Goal: Task Accomplishment & Management: Complete application form

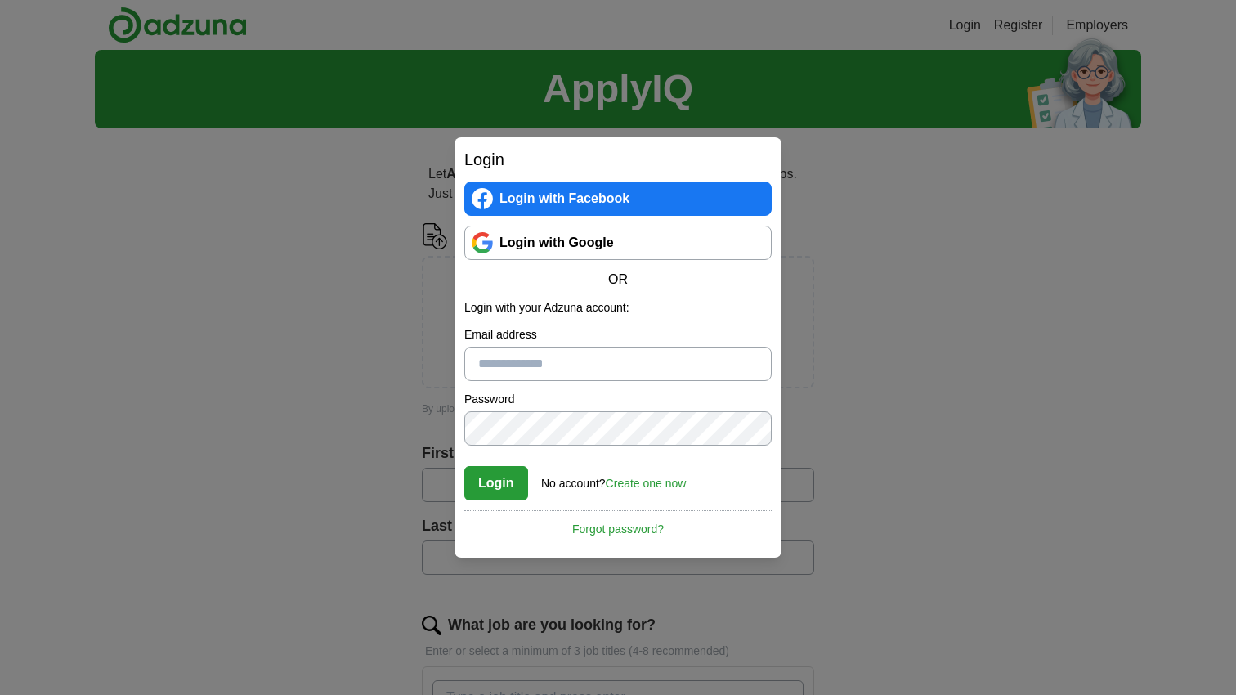
click at [538, 247] on link "Login with Google" at bounding box center [617, 243] width 307 height 34
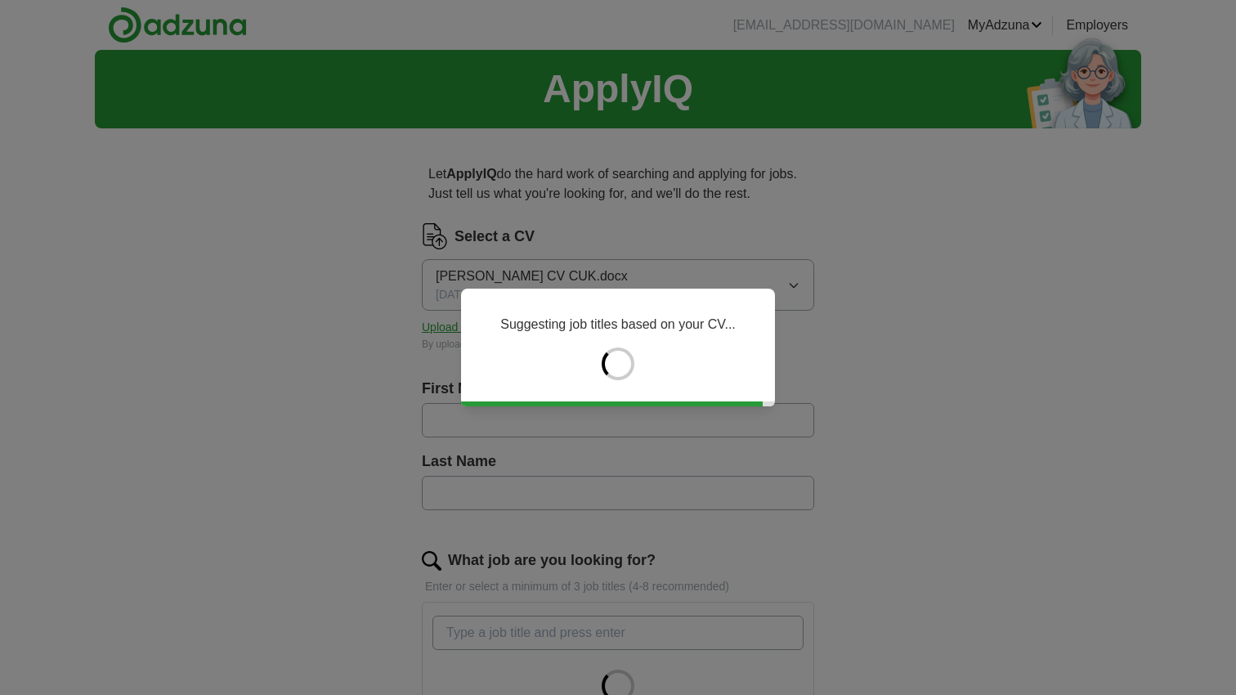
type input "****"
type input "*********"
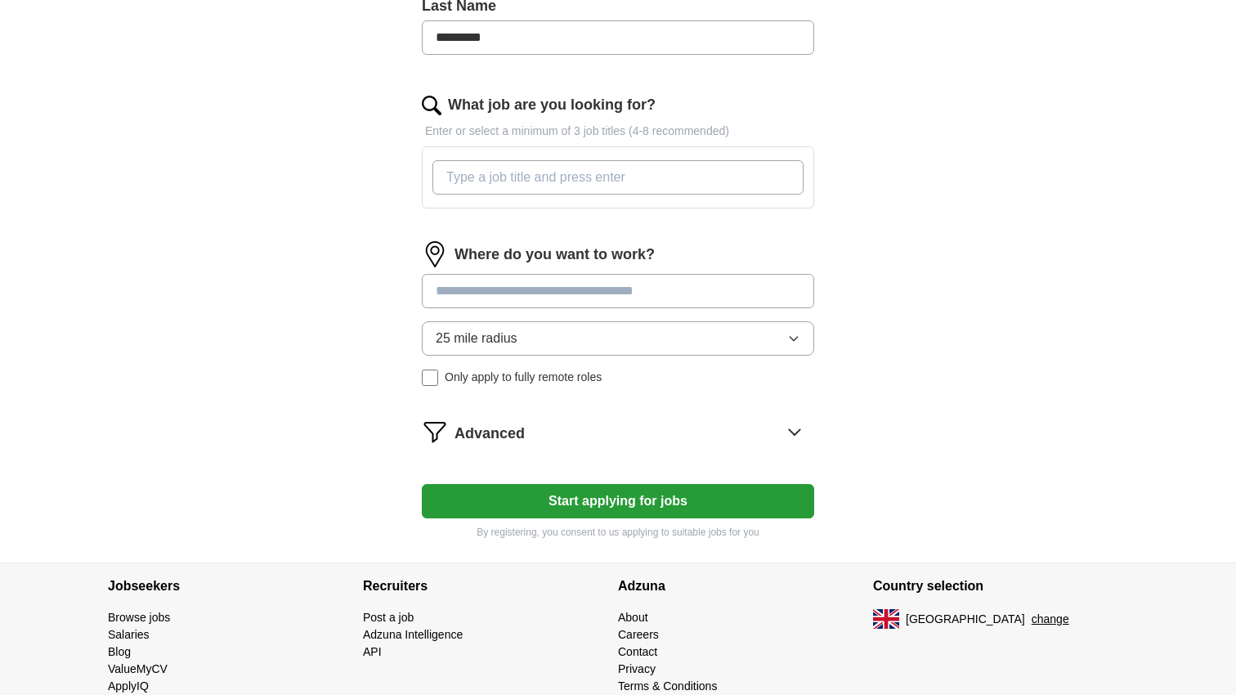
scroll to position [469, 0]
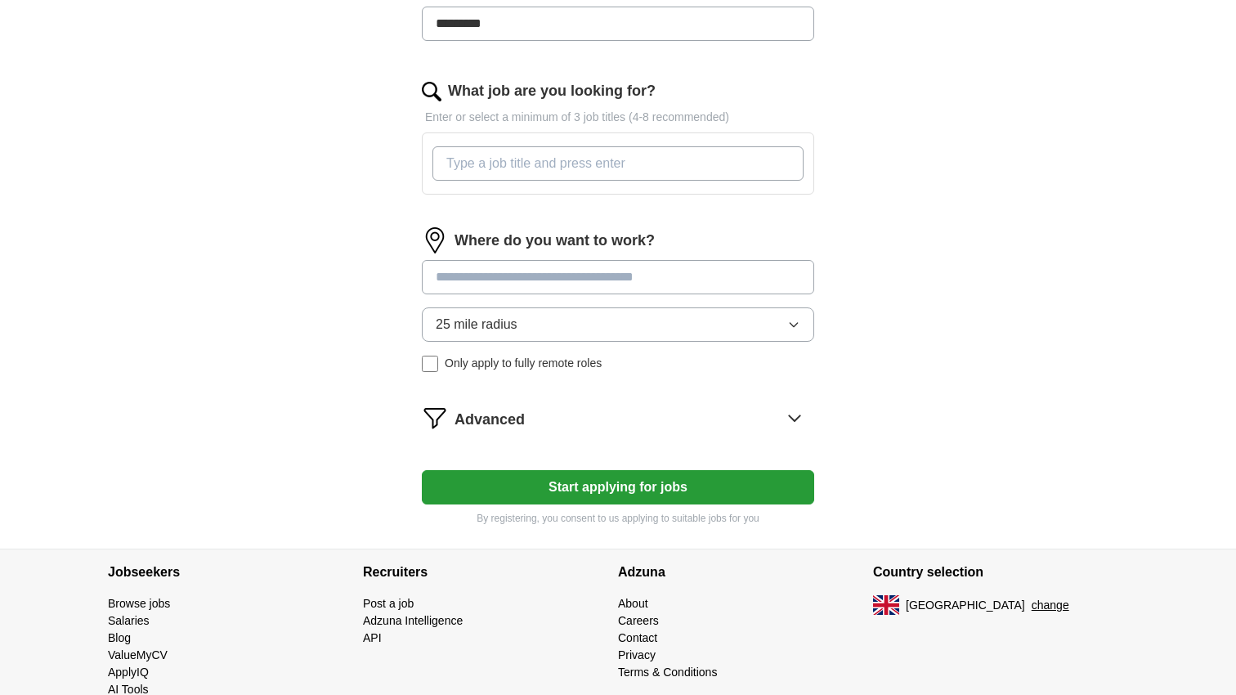
click at [600, 144] on div at bounding box center [618, 163] width 378 height 47
click at [597, 163] on input "What job are you looking for?" at bounding box center [617, 163] width 371 height 34
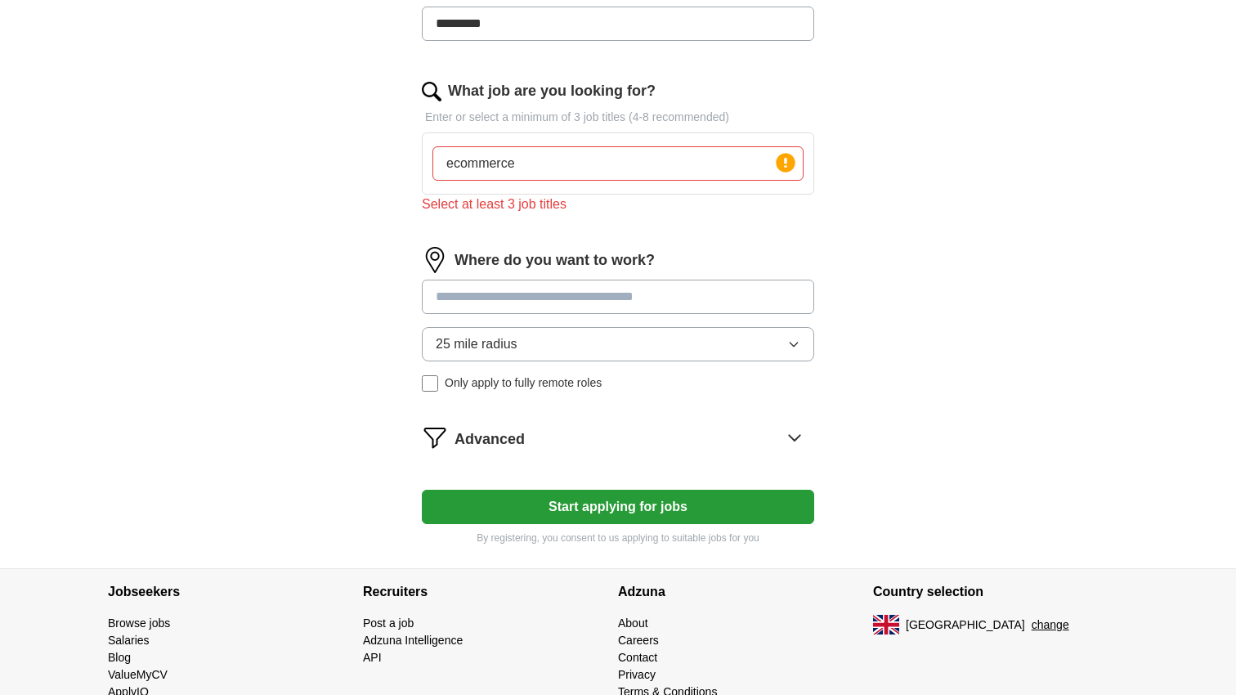
click at [599, 275] on div "Where do you want to work? 25 mile radius Only apply to fully remote roles" at bounding box center [618, 326] width 392 height 158
click at [568, 149] on input "ecommerce" at bounding box center [617, 163] width 371 height 34
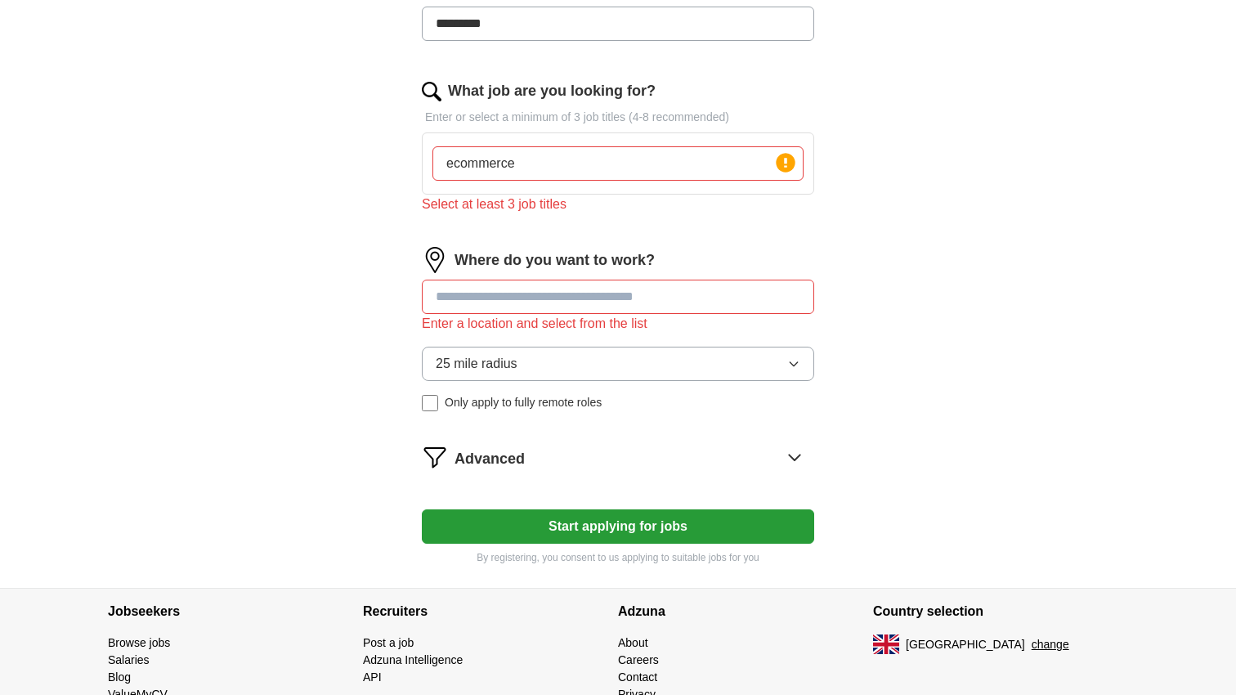
click at [557, 169] on input "ecommerce" at bounding box center [617, 163] width 371 height 34
type input "ecommerce Manager"
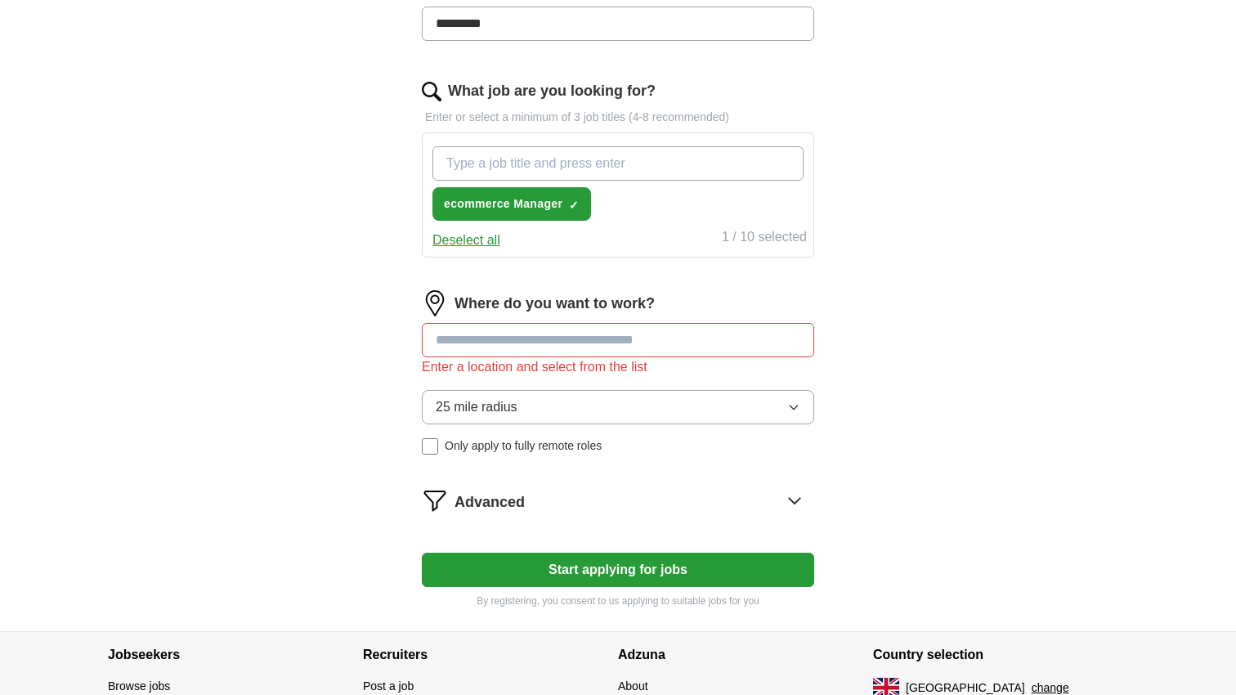
click at [503, 168] on input "What job are you looking for?" at bounding box center [617, 163] width 371 height 34
type input "ecommerce"
type input "Digital sales"
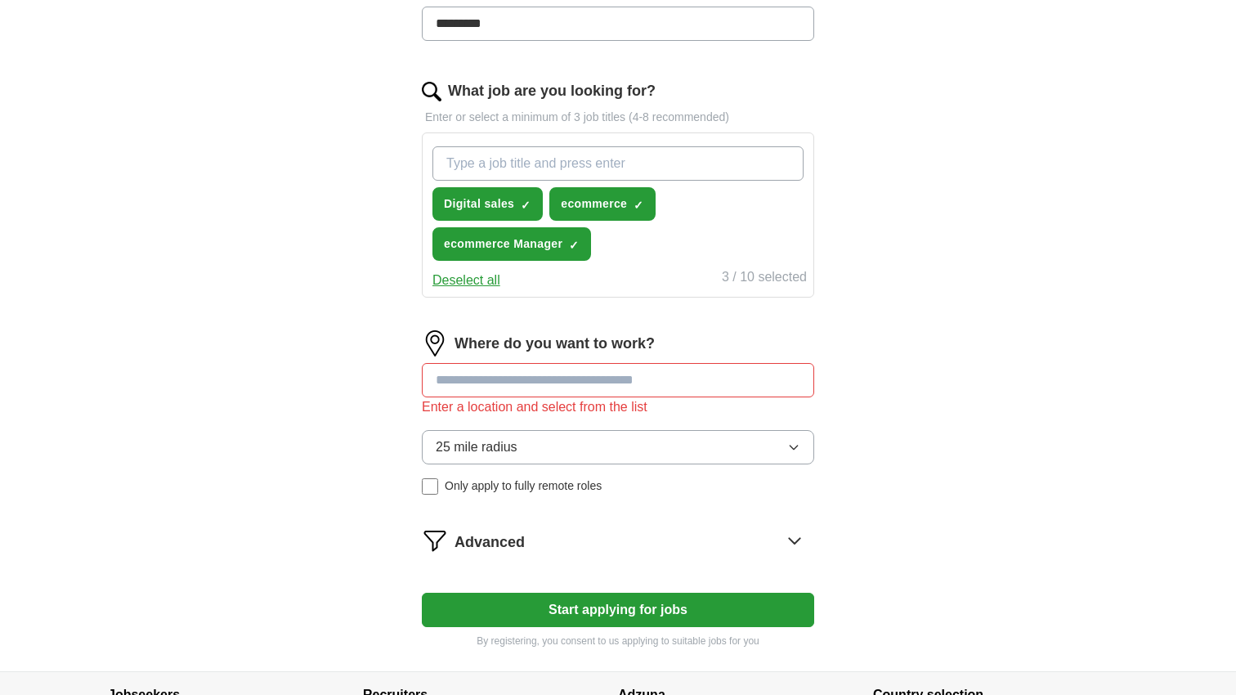
click at [548, 383] on input at bounding box center [618, 380] width 392 height 34
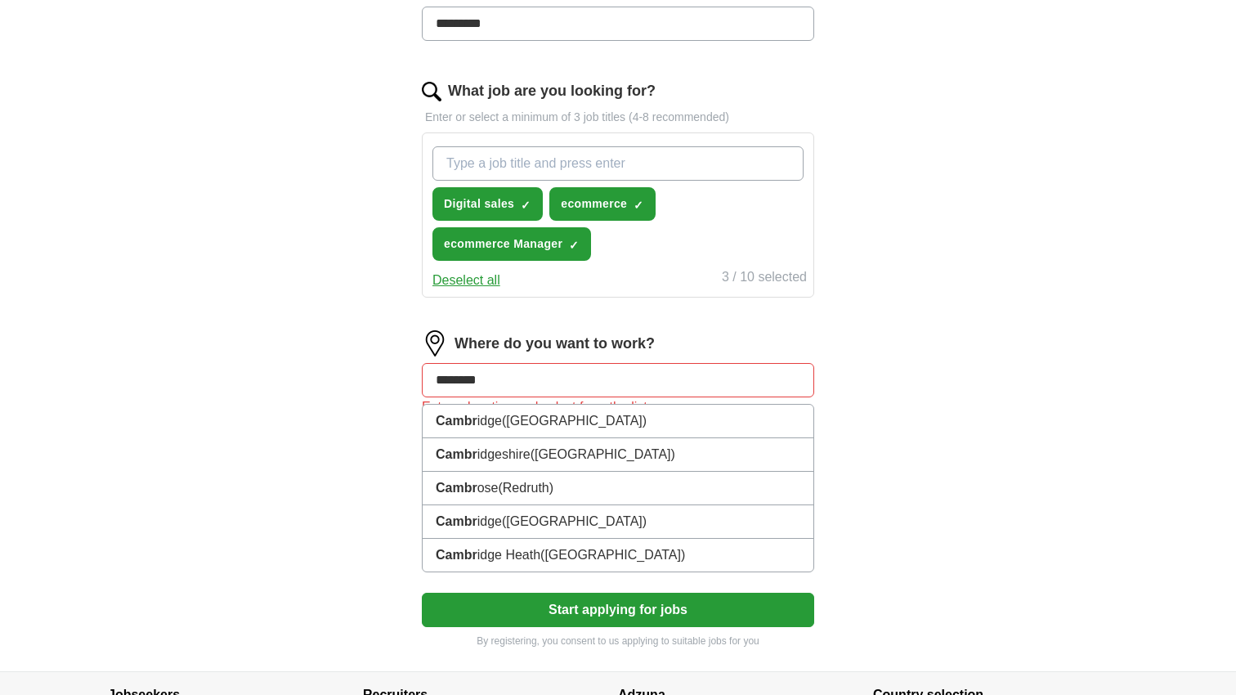
type input "*********"
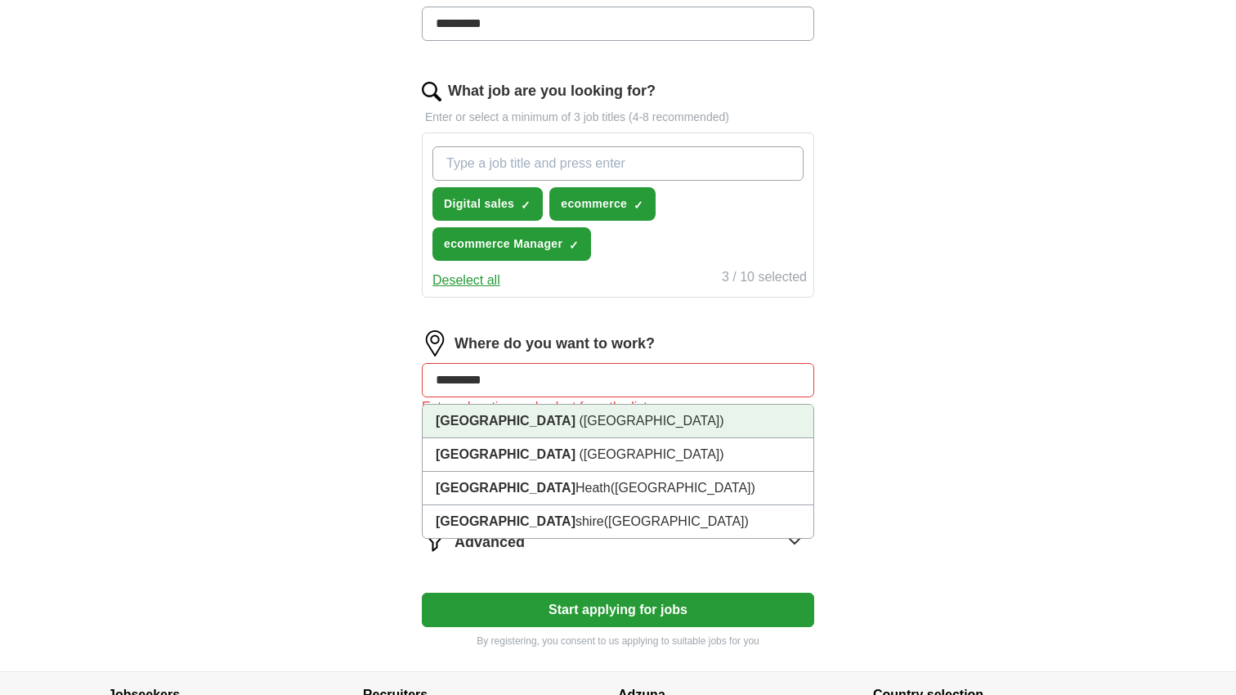
click at [553, 431] on li "Cambridge (Cambridgeshire)" at bounding box center [617, 422] width 391 height 34
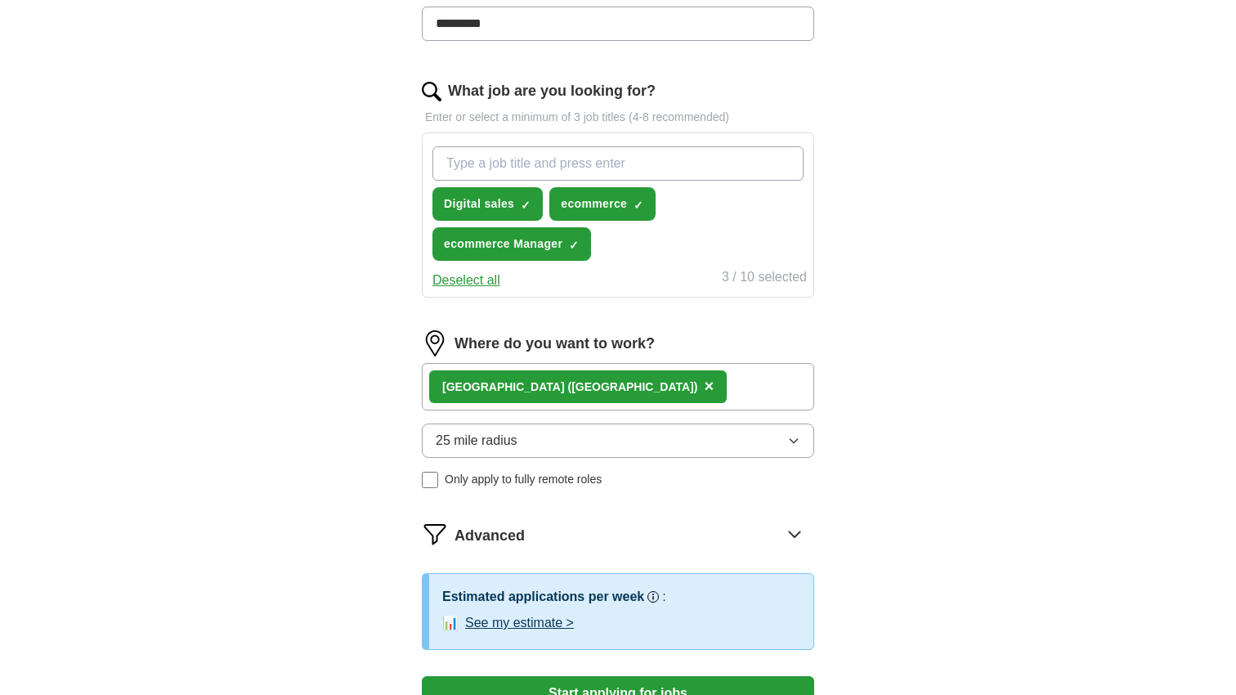
click at [538, 445] on button "25 mile radius" at bounding box center [618, 440] width 392 height 34
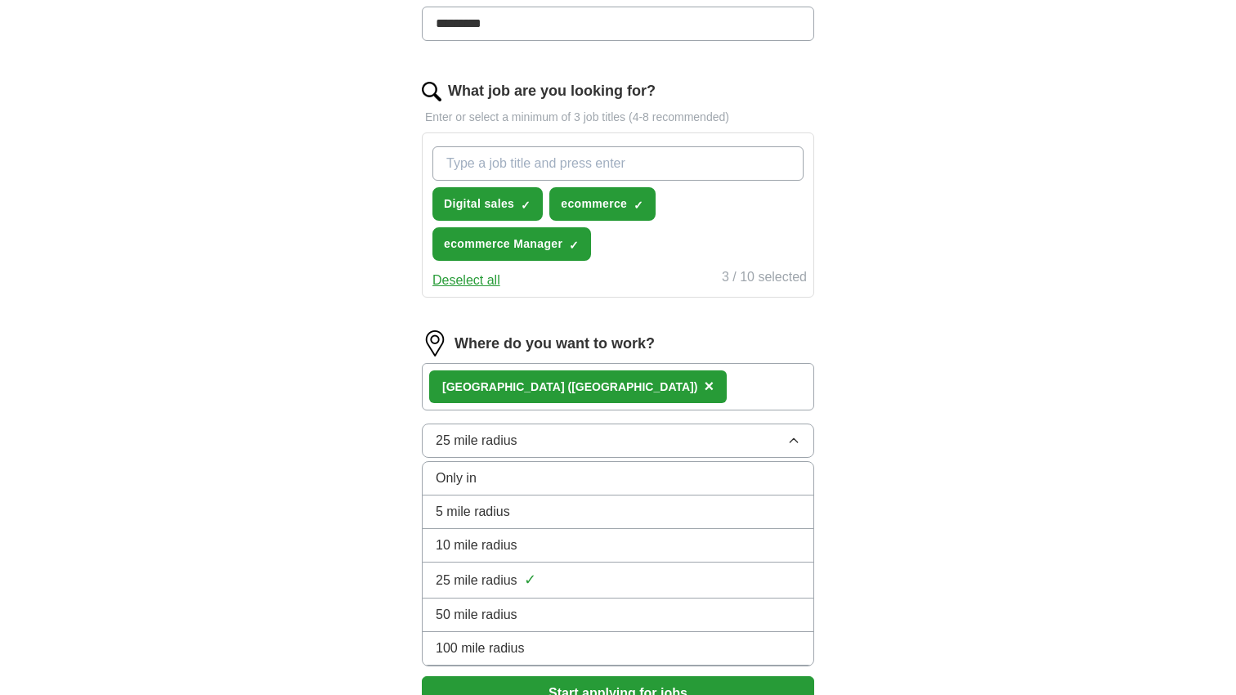
click at [510, 639] on span "100 mile radius" at bounding box center [480, 648] width 89 height 20
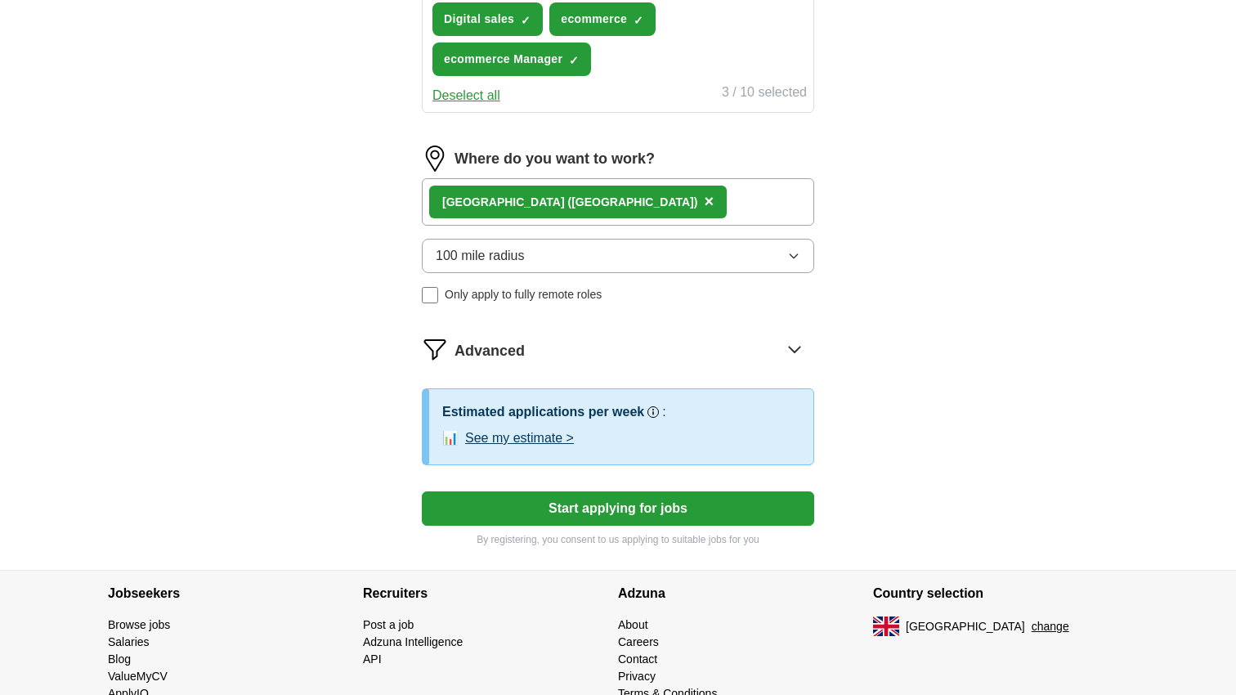
scroll to position [711, 0]
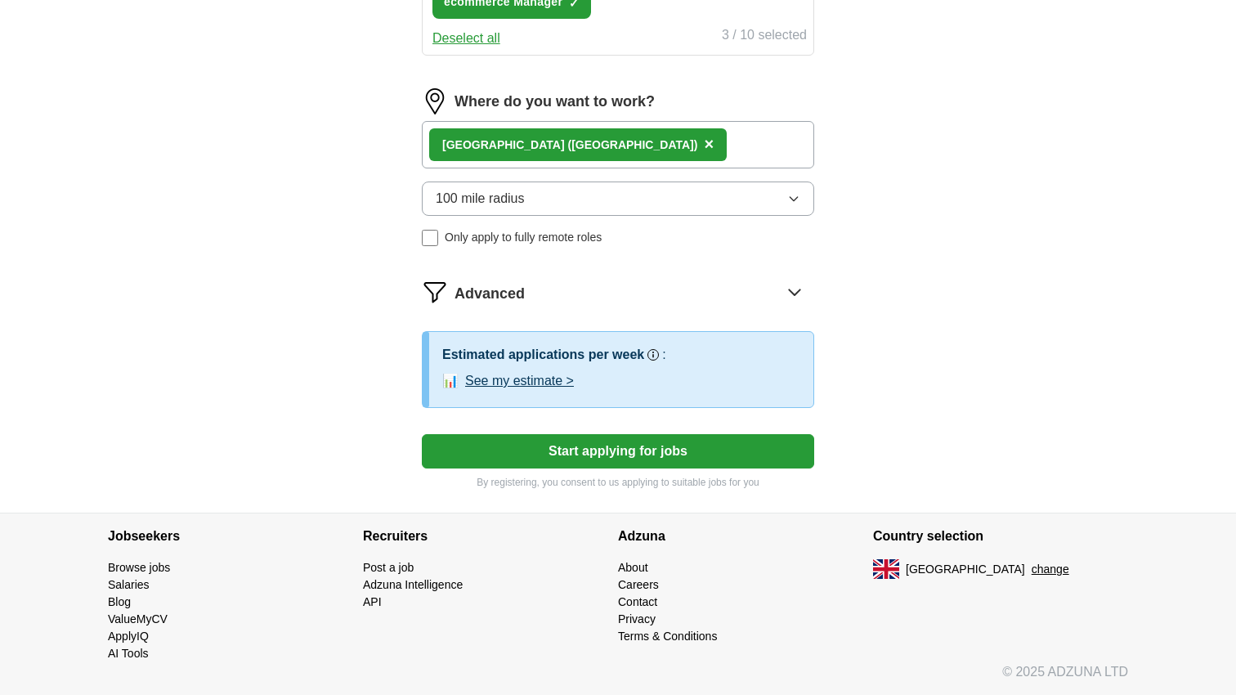
click at [522, 293] on span "Advanced" at bounding box center [489, 294] width 70 height 22
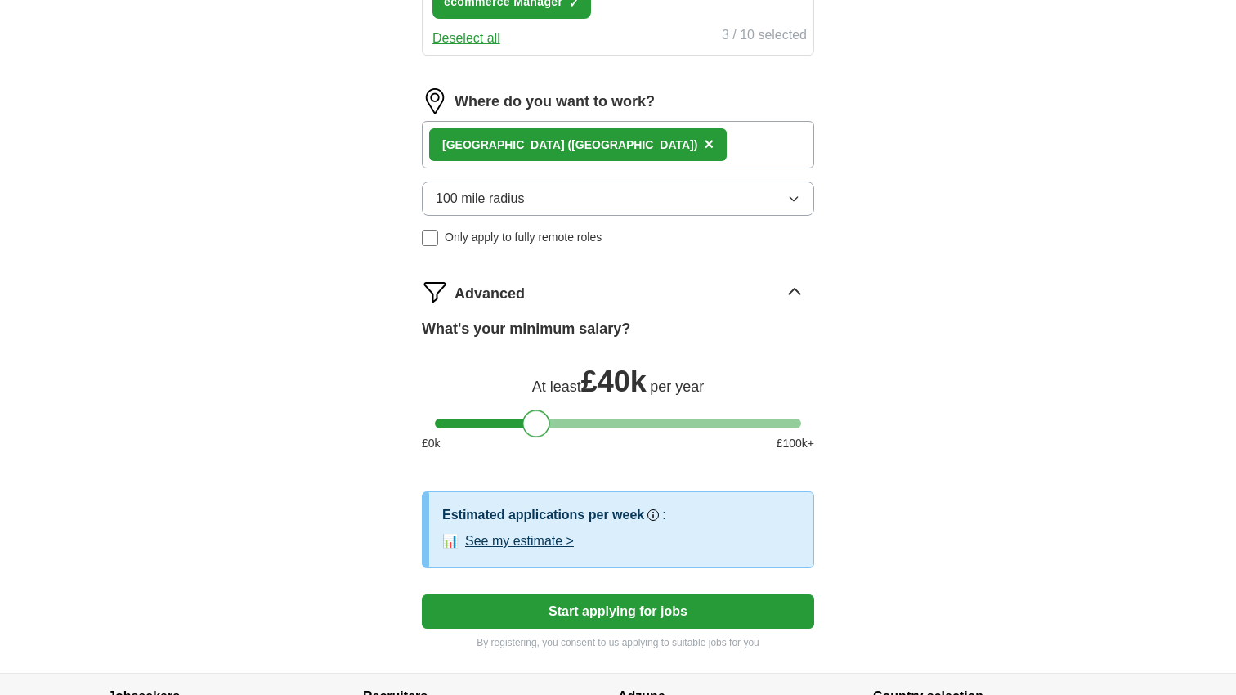
drag, startPoint x: 453, startPoint y: 423, endPoint x: 541, endPoint y: 420, distance: 88.3
click at [541, 420] on div at bounding box center [536, 423] width 28 height 28
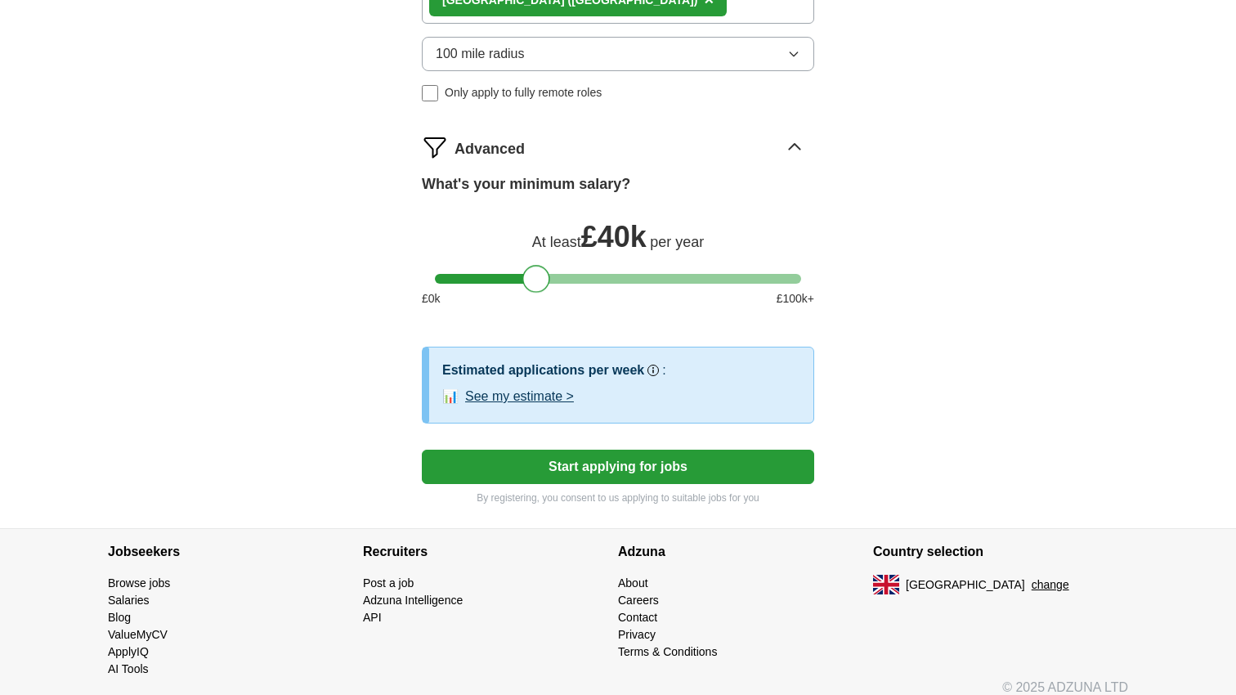
scroll to position [871, 0]
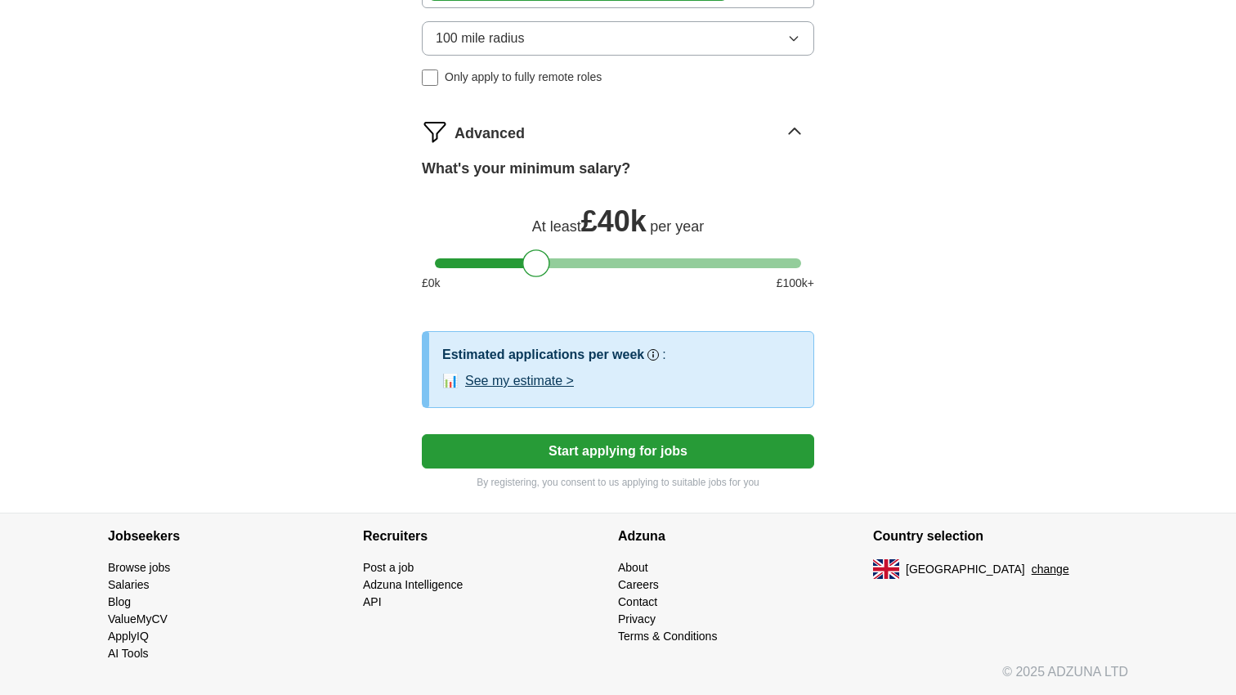
click at [483, 380] on button "See my estimate >" at bounding box center [519, 381] width 109 height 20
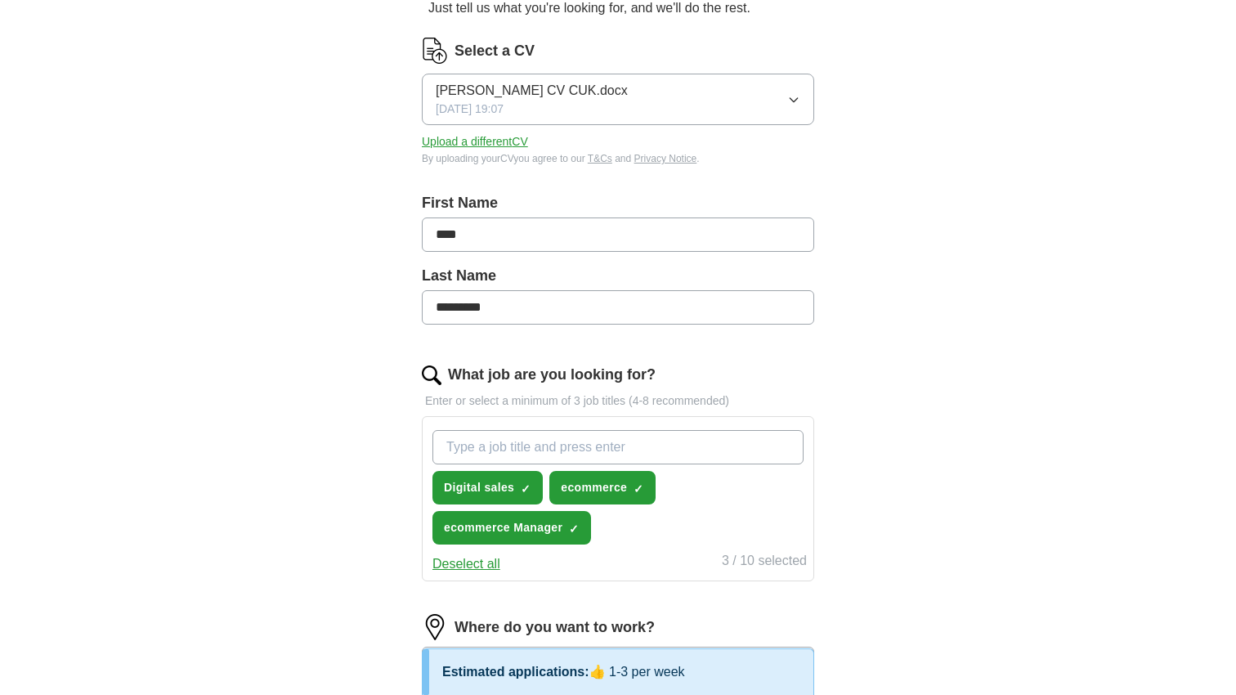
scroll to position [0, 0]
